Goal: Use online tool/utility: Use online tool/utility

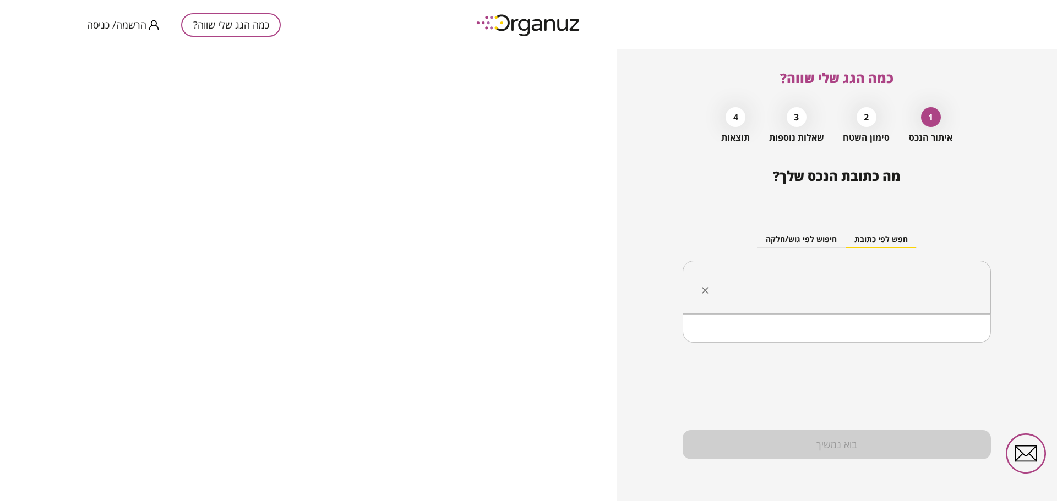
click at [830, 285] on input "text" at bounding box center [840, 288] width 273 height 28
type input "*"
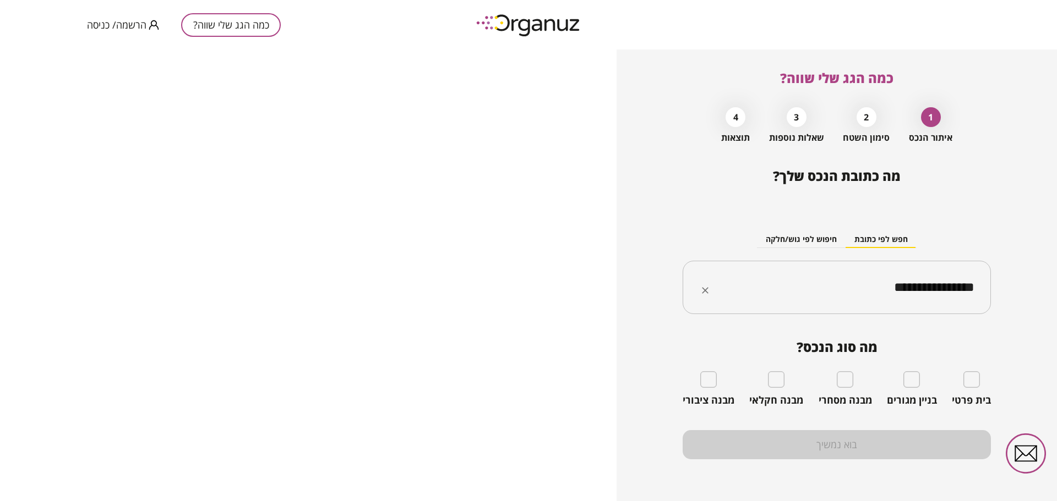
type input "**********"
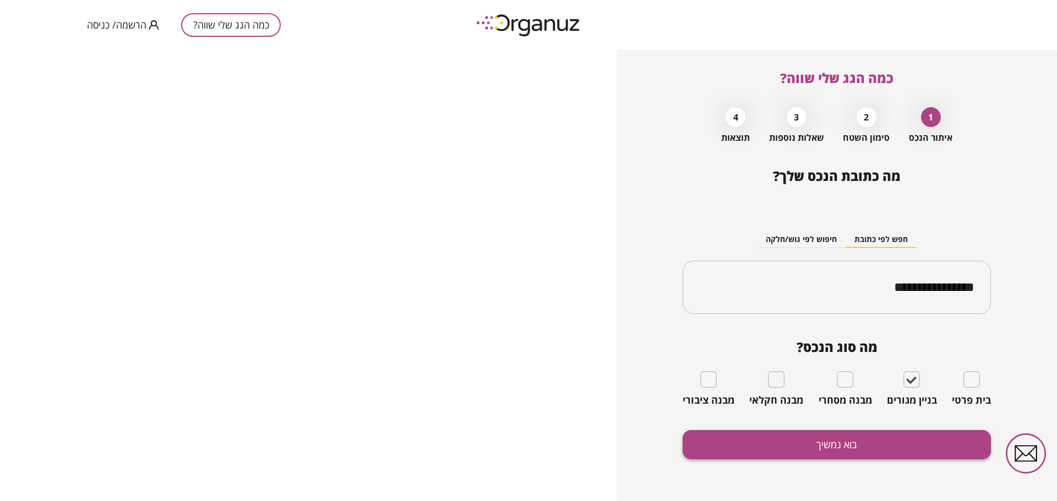
click at [940, 440] on button "בוא נמשיך" at bounding box center [836, 444] width 308 height 29
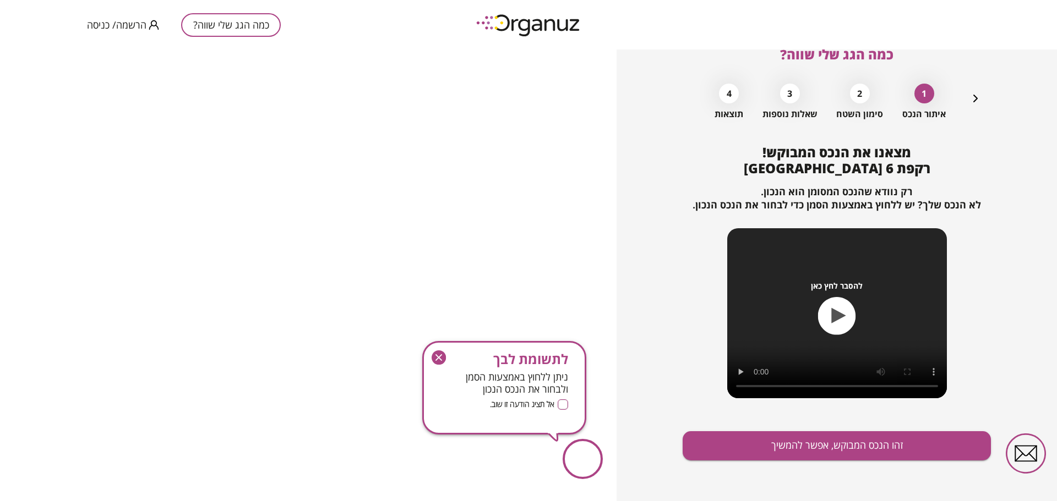
scroll to position [25, 0]
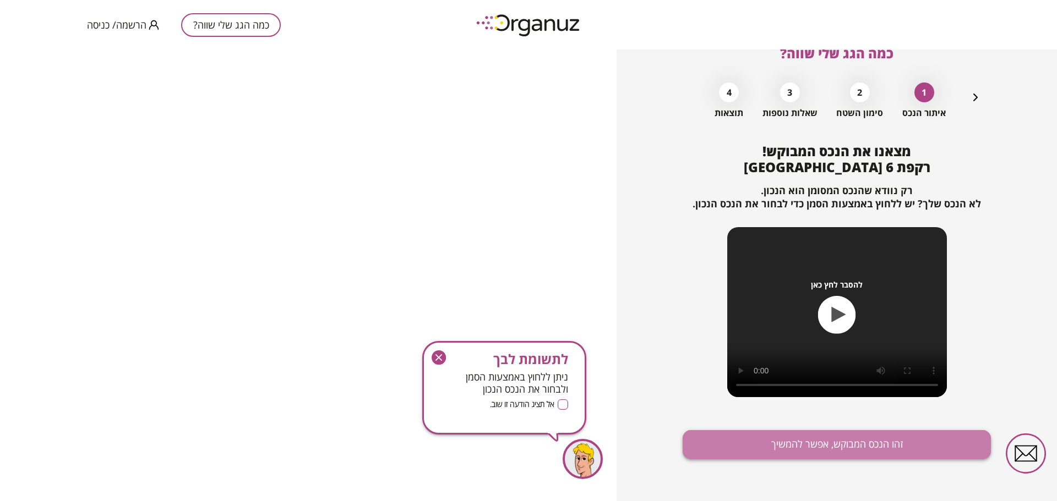
click at [907, 448] on button "זהו הנכס המבוקש, אפשר להמשיך" at bounding box center [836, 444] width 308 height 29
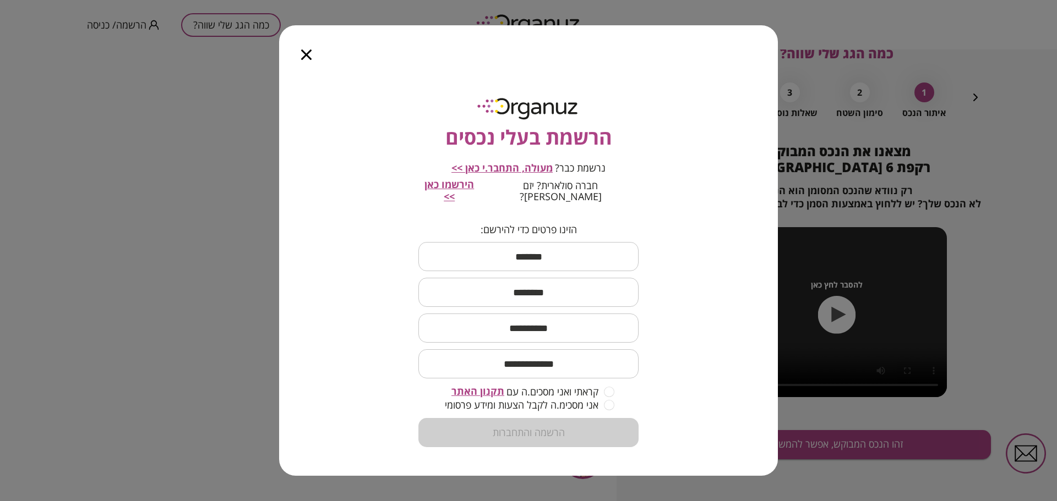
click at [302, 57] on icon "button" at bounding box center [306, 55] width 10 height 10
